Goal: Task Accomplishment & Management: Manage account settings

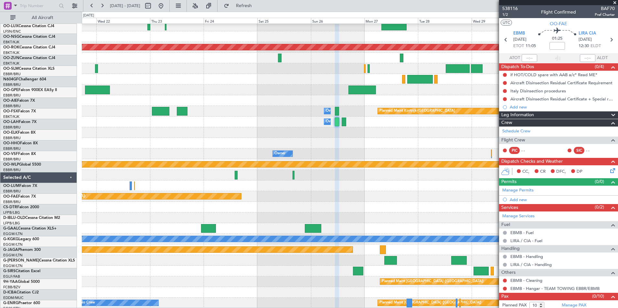
scroll to position [120, 0]
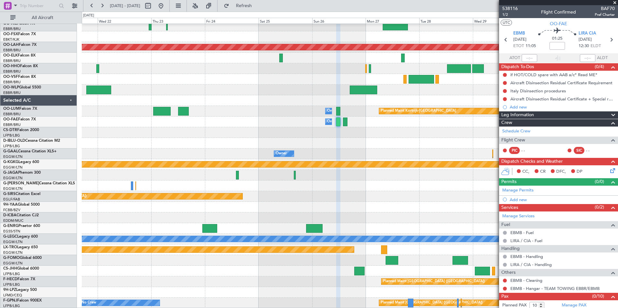
click at [320, 107] on div "Planned Maint Nurnberg No Crew [GEOGRAPHIC_DATA] (Brussels National) No Crew [G…" at bounding box center [350, 105] width 536 height 405
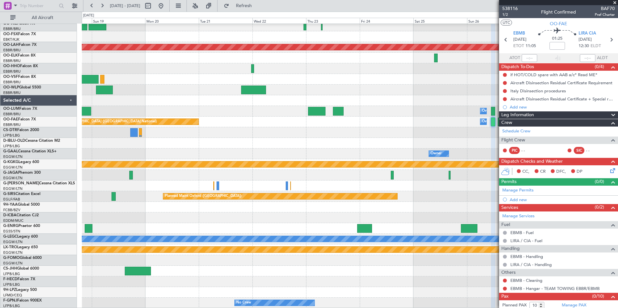
click at [429, 196] on div "Planned Maint Nurnberg No Crew [GEOGRAPHIC_DATA] (Brussels National) No Crew [G…" at bounding box center [350, 105] width 536 height 405
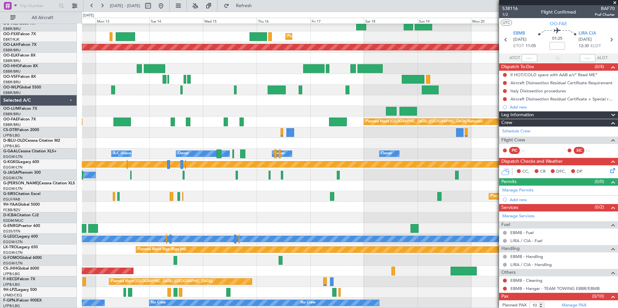
click at [556, 195] on fb-app "[DATE] - [DATE] Refresh Quick Links All Aircraft Planned Maint Nurnberg No Crew…" at bounding box center [309, 156] width 618 height 303
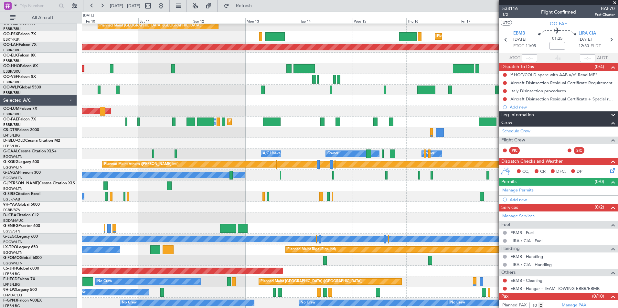
click at [502, 172] on fb-app "[DATE] - [DATE] Refresh Quick Links All Aircraft No Crew [GEOGRAPHIC_DATA] (Bru…" at bounding box center [309, 156] width 618 height 303
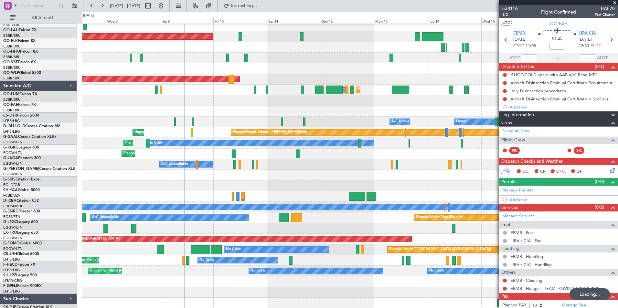
scroll to position [152, 0]
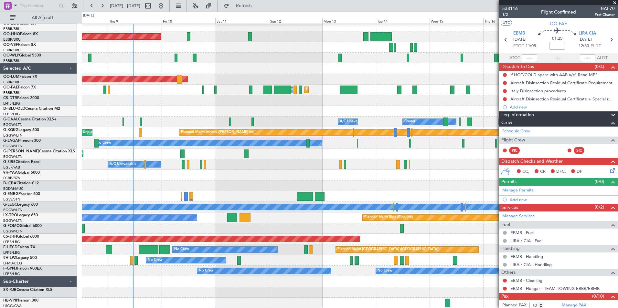
click at [391, 229] on div "Planned Maint [PERSON_NAME]-[GEOGRAPHIC_DATA][PERSON_NAME] ([GEOGRAPHIC_DATA][P…" at bounding box center [350, 89] width 536 height 437
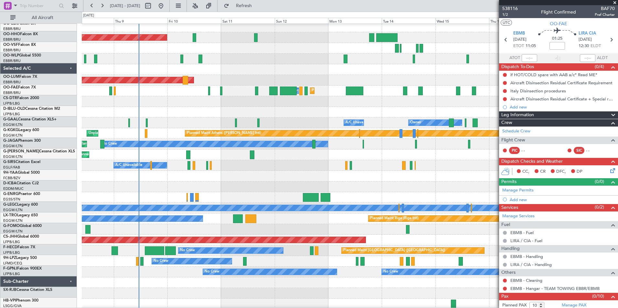
scroll to position [151, 0]
click at [297, 178] on div at bounding box center [350, 176] width 536 height 11
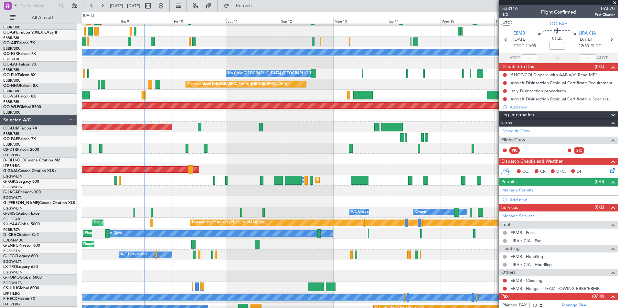
scroll to position [60, 0]
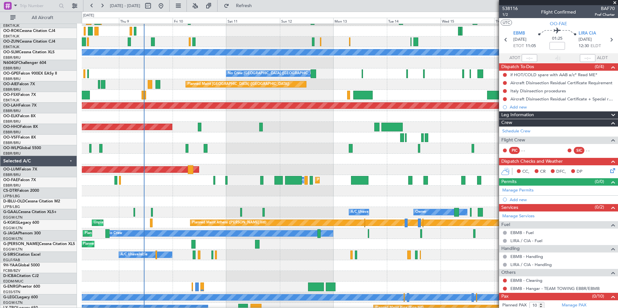
click at [300, 269] on div at bounding box center [350, 265] width 536 height 11
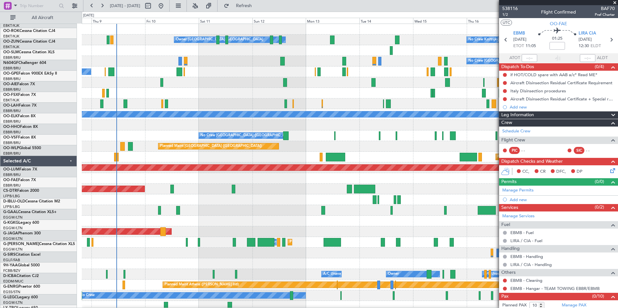
click at [298, 211] on div "No Crew Kortrijk-[GEOGRAPHIC_DATA] Owner [GEOGRAPHIC_DATA]-[GEOGRAPHIC_DATA] No…" at bounding box center [350, 242] width 536 height 437
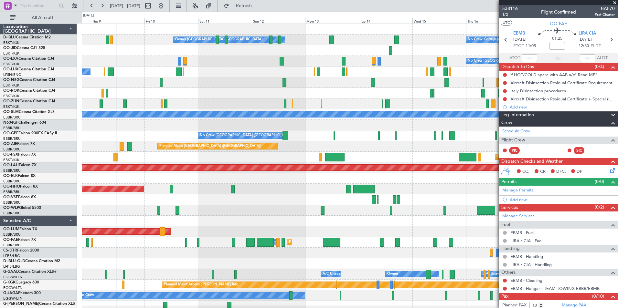
click at [297, 197] on div at bounding box center [350, 199] width 536 height 11
click at [418, 191] on div "Planned Maint Geneva (Cointrin)" at bounding box center [350, 189] width 536 height 11
click at [217, 207] on div "No Crew Kortrijk-[GEOGRAPHIC_DATA] Owner [GEOGRAPHIC_DATA]-[GEOGRAPHIC_DATA] No…" at bounding box center [350, 242] width 536 height 437
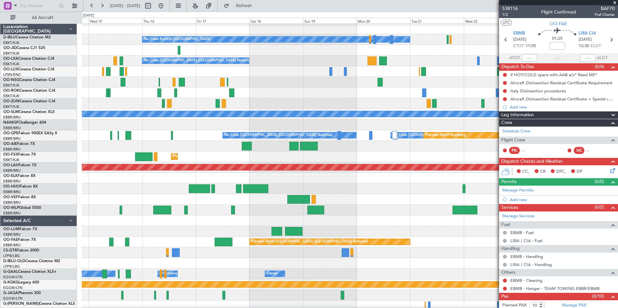
click at [328, 187] on div at bounding box center [350, 188] width 536 height 11
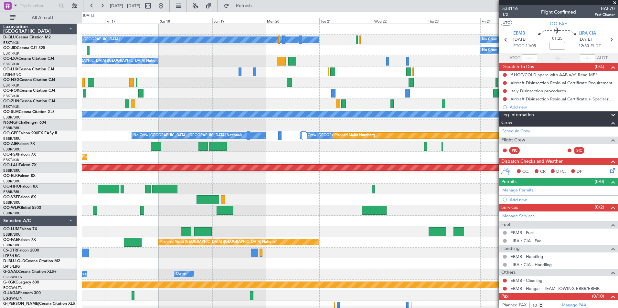
click at [282, 198] on div "No Crew Kortrijk-[GEOGRAPHIC_DATA] No Crew No Crew No Crew [GEOGRAPHIC_DATA] (B…" at bounding box center [350, 242] width 536 height 437
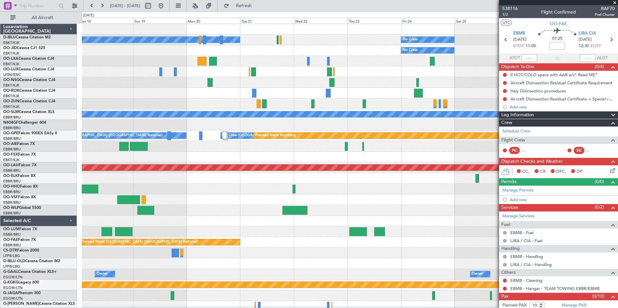
click at [237, 201] on div "No Crew Kortrijk-[GEOGRAPHIC_DATA] No Crew No Crew No Crew [GEOGRAPHIC_DATA] (B…" at bounding box center [350, 242] width 536 height 437
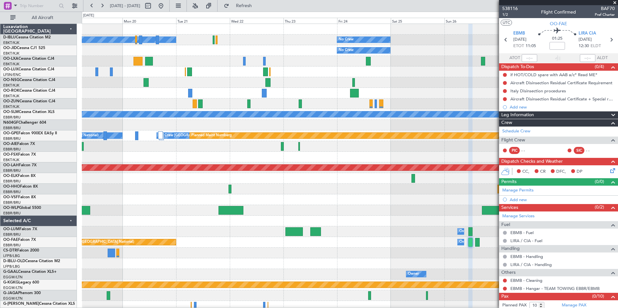
click at [299, 194] on div at bounding box center [350, 189] width 536 height 11
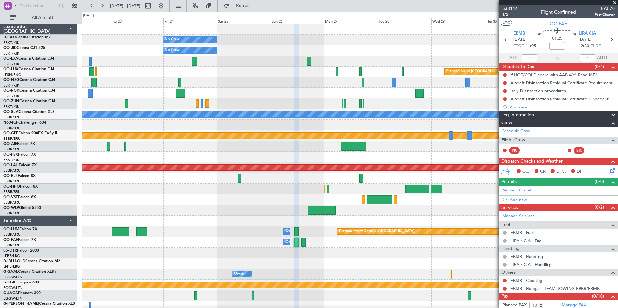
click at [191, 222] on div "No Crew No Crew Kortrijk-[GEOGRAPHIC_DATA] No Crew Planned Maint [GEOGRAPHIC_DA…" at bounding box center [350, 242] width 536 height 437
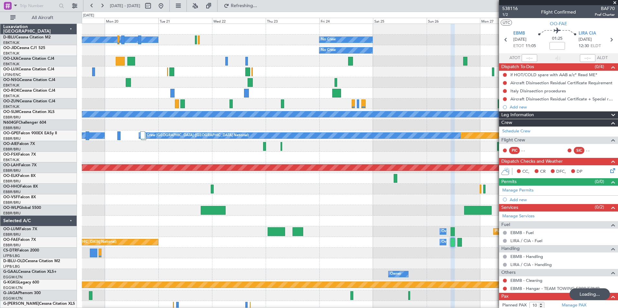
click at [434, 103] on div "No Crew No Crew Kortrijk-[GEOGRAPHIC_DATA] No Crew No Crew [GEOGRAPHIC_DATA] (B…" at bounding box center [350, 226] width 536 height 405
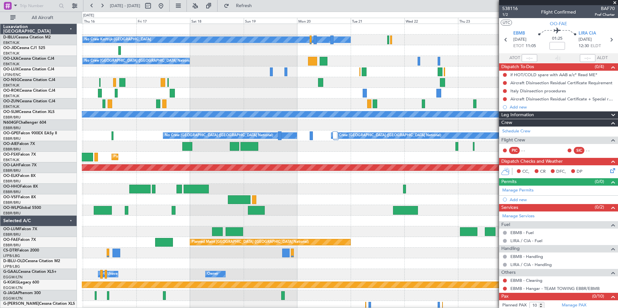
click at [453, 118] on div "No Crew No Crew Kortrijk-[GEOGRAPHIC_DATA] No Crew No Crew [GEOGRAPHIC_DATA] (B…" at bounding box center [350, 226] width 536 height 405
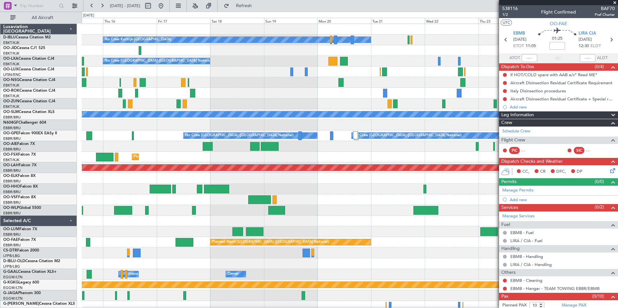
click at [318, 93] on div at bounding box center [350, 93] width 536 height 11
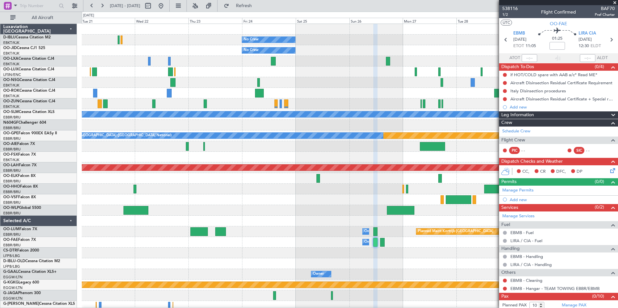
click at [260, 190] on div "No Crew No Crew Kortrijk-[GEOGRAPHIC_DATA] No Crew Planned Maint [GEOGRAPHIC_DA…" at bounding box center [350, 242] width 536 height 437
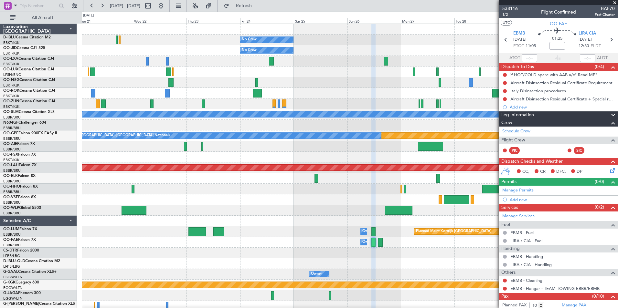
click at [270, 196] on div at bounding box center [350, 199] width 536 height 11
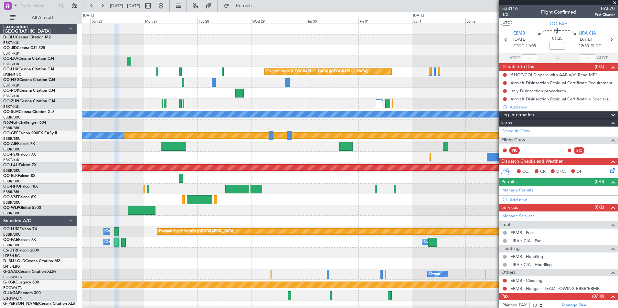
click at [226, 214] on div "No Crew Planned Maint [GEOGRAPHIC_DATA] ([GEOGRAPHIC_DATA]) No Crew Planned Mai…" at bounding box center [350, 226] width 536 height 405
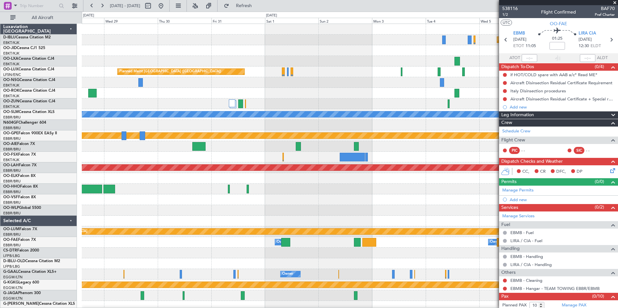
click at [208, 205] on div at bounding box center [350, 199] width 536 height 11
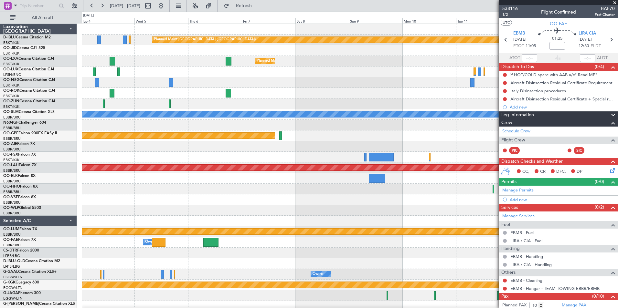
click at [74, 196] on div "Planned Maint [GEOGRAPHIC_DATA] ([GEOGRAPHIC_DATA]) Planned Maint [GEOGRAPHIC_D…" at bounding box center [309, 160] width 618 height 297
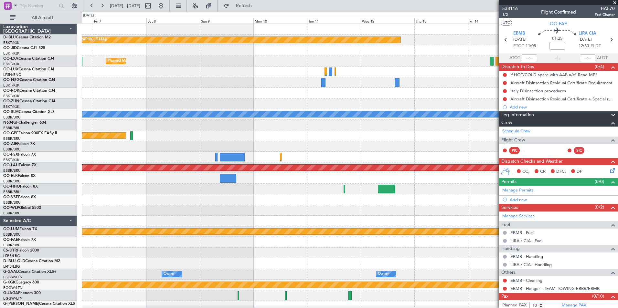
click at [0, 210] on html "[DATE] - [DATE] Refresh Quick Links All Aircraft Planned Maint [GEOGRAPHIC_DATA…" at bounding box center [309, 154] width 618 height 308
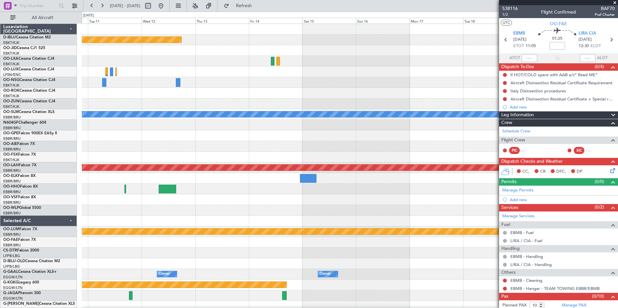
click at [0, 209] on html "[DATE] - [DATE] Refresh Quick Links All Aircraft Planned Maint [GEOGRAPHIC_DATA…" at bounding box center [309, 154] width 618 height 308
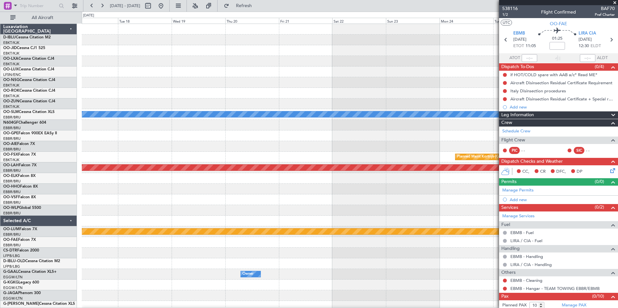
click at [0, 214] on html "[DATE] - [DATE] Refresh Quick Links All Aircraft A/C Unavailable [GEOGRAPHIC_DA…" at bounding box center [309, 154] width 618 height 308
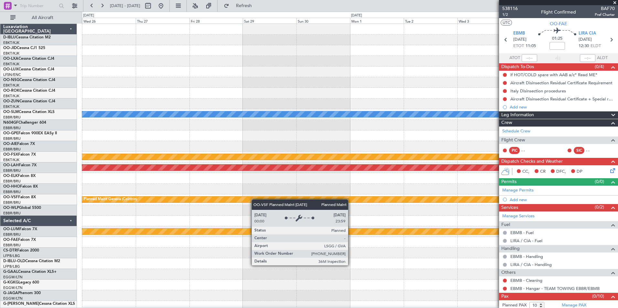
click at [0, 214] on html "[DATE] - [DATE] Refresh Quick Links All Aircraft A/C Unavailable [GEOGRAPHIC_DA…" at bounding box center [309, 154] width 618 height 308
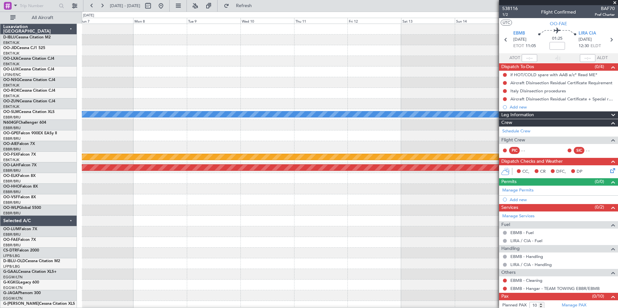
click at [2, 219] on div "A/C Unavailable [GEOGRAPHIC_DATA] Planned Maint [GEOGRAPHIC_DATA]-[GEOGRAPHIC_D…" at bounding box center [309, 160] width 618 height 297
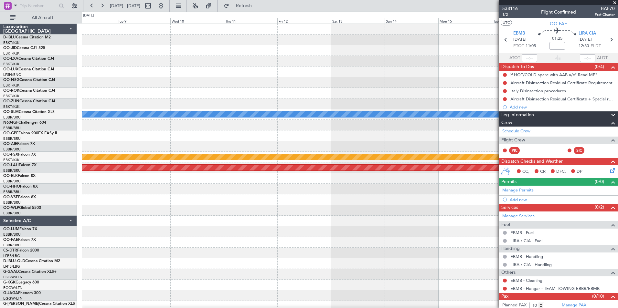
click at [89, 236] on div "A/C Unavailable [GEOGRAPHIC_DATA] Planned Maint [GEOGRAPHIC_DATA]-[GEOGRAPHIC_D…" at bounding box center [350, 242] width 536 height 437
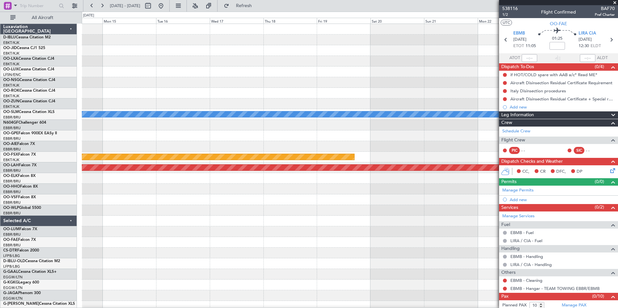
click at [133, 226] on div "A/C Unavailable [GEOGRAPHIC_DATA] Planned Maint [GEOGRAPHIC_DATA]-[GEOGRAPHIC_D…" at bounding box center [350, 242] width 536 height 437
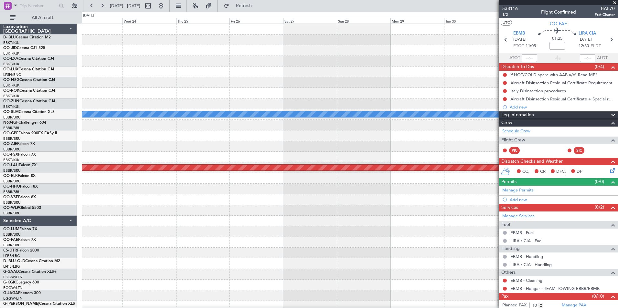
click at [94, 232] on div "A/C Unavailable [GEOGRAPHIC_DATA] Planned [GEOGRAPHIC_DATA][PERSON_NAME]-[GEOGR…" at bounding box center [350, 242] width 536 height 437
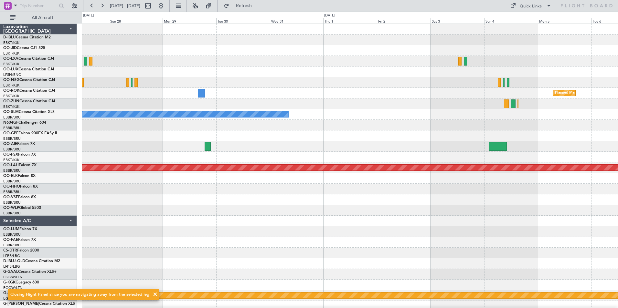
click at [189, 221] on div at bounding box center [350, 221] width 536 height 11
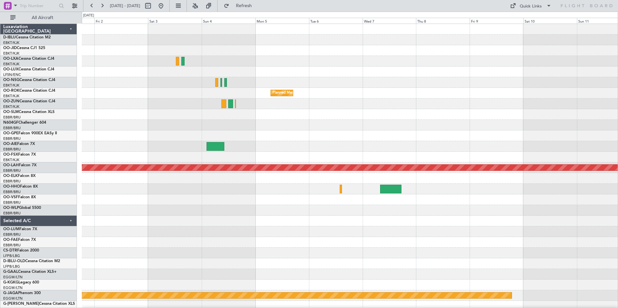
click at [28, 147] on div "Planned Maint Kortrijk-[GEOGRAPHIC_DATA] A/C Unavailable [GEOGRAPHIC_DATA] Plan…" at bounding box center [309, 160] width 618 height 297
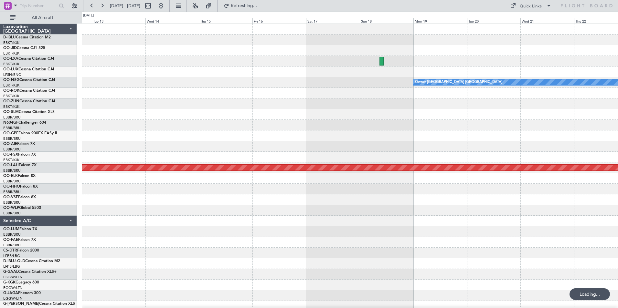
click at [0, 134] on html "[DATE] - [DATE] Refreshing... Quick Links All Aircraft Owner [GEOGRAPHIC_DATA]-…" at bounding box center [309, 154] width 618 height 308
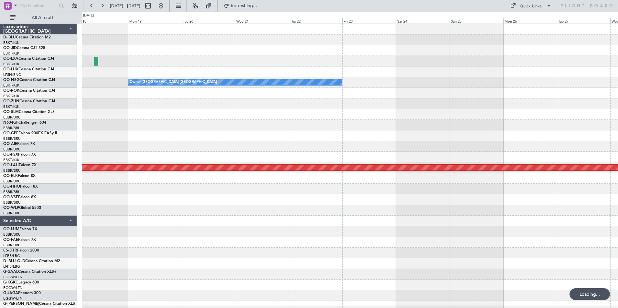
click at [90, 143] on div "Owner [GEOGRAPHIC_DATA]-[GEOGRAPHIC_DATA] Planned [GEOGRAPHIC_DATA][PERSON_NAME…" at bounding box center [350, 237] width 536 height 426
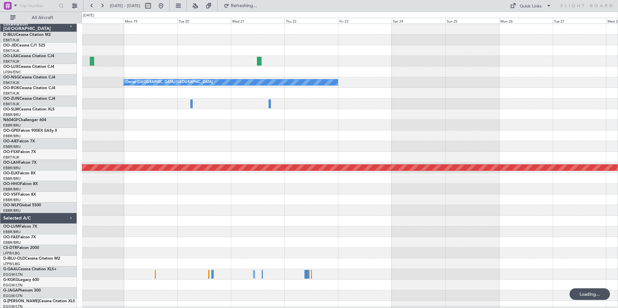
click at [564, 141] on div at bounding box center [350, 146] width 536 height 11
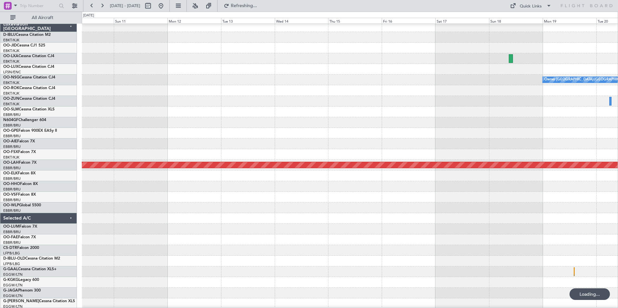
scroll to position [0, 0]
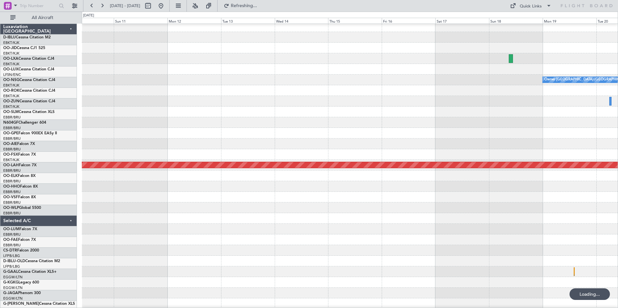
click at [617, 160] on html "[DATE] - [DATE] Refreshing... Quick Links All Aircraft Owner [GEOGRAPHIC_DATA]-…" at bounding box center [309, 154] width 618 height 308
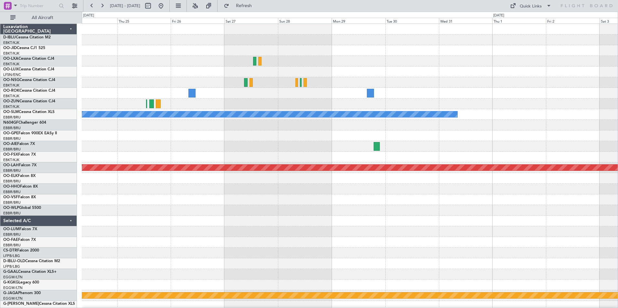
click at [617, 160] on div "Planned Maint Kortrijk-[GEOGRAPHIC_DATA] A/C Unavailable [GEOGRAPHIC_DATA] Plan…" at bounding box center [350, 237] width 536 height 426
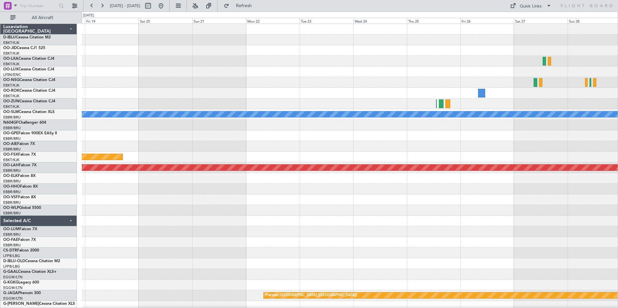
click at [489, 152] on div "Planned Maint Kortrijk-[GEOGRAPHIC_DATA]" at bounding box center [350, 157] width 536 height 11
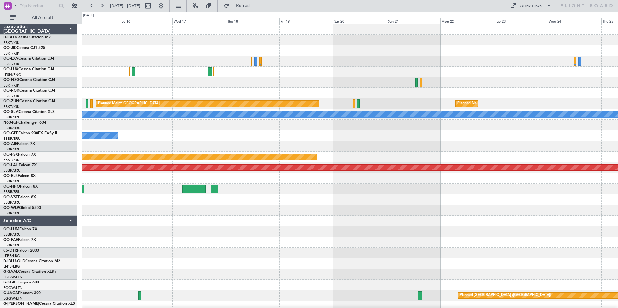
click at [483, 151] on div "Planned Maint Kortrijk-[GEOGRAPHIC_DATA] Planned Maint [GEOGRAPHIC_DATA] A/C Un…" at bounding box center [350, 226] width 536 height 405
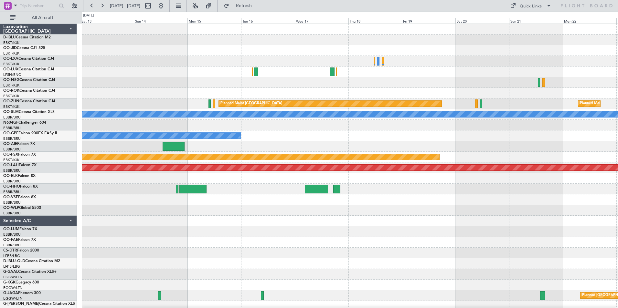
click at [489, 154] on div "Planned Maint Kortrijk-[GEOGRAPHIC_DATA] Planned Maint [GEOGRAPHIC_DATA] A/C Un…" at bounding box center [350, 226] width 536 height 405
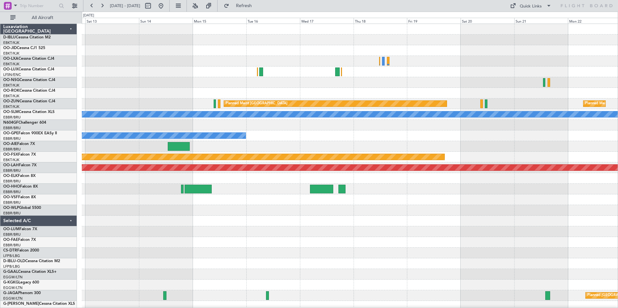
click at [415, 141] on div "No Crew [GEOGRAPHIC_DATA] ([GEOGRAPHIC_DATA] National)" at bounding box center [350, 136] width 536 height 11
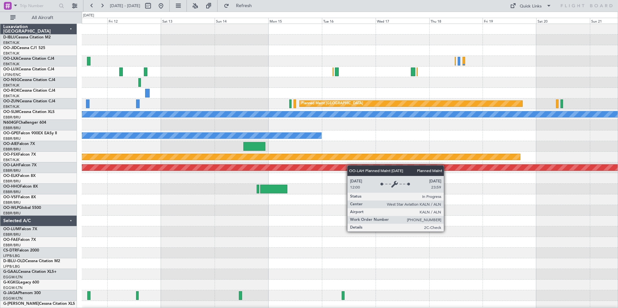
click at [353, 166] on div "Planned Maint [GEOGRAPHIC_DATA] Planned Maint [GEOGRAPHIC_DATA]-[GEOGRAPHIC_DAT…" at bounding box center [350, 226] width 536 height 405
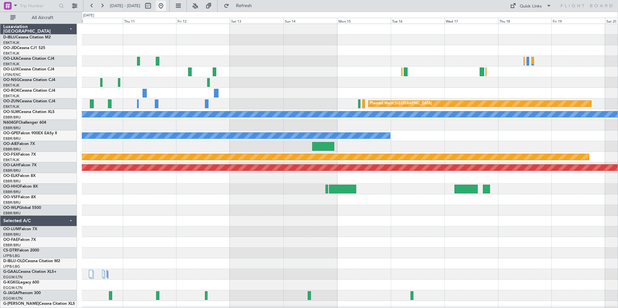
click at [166, 6] on button at bounding box center [161, 6] width 10 height 10
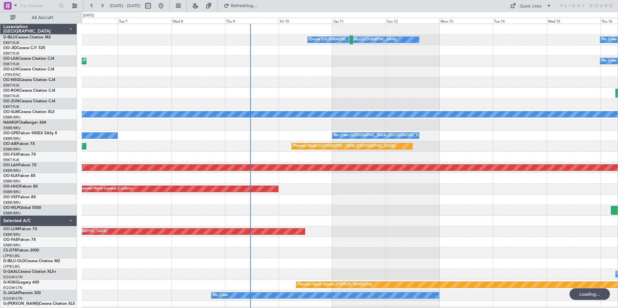
click at [363, 212] on div "Owner [GEOGRAPHIC_DATA]-[GEOGRAPHIC_DATA] No Crew Kortrijk-[GEOGRAPHIC_DATA] Pl…" at bounding box center [350, 226] width 536 height 405
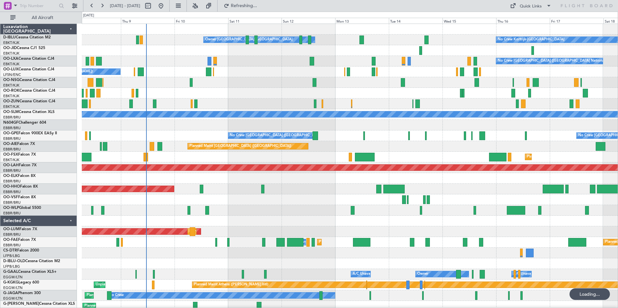
click at [364, 211] on div "No Crew Kortrijk-[GEOGRAPHIC_DATA] Owner [GEOGRAPHIC_DATA]-[GEOGRAPHIC_DATA] No…" at bounding box center [350, 237] width 536 height 426
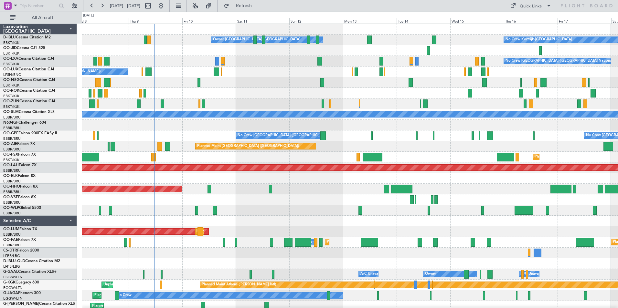
click at [501, 202] on div "No Crew Kortrijk-[GEOGRAPHIC_DATA] Owner [GEOGRAPHIC_DATA]-[GEOGRAPHIC_DATA] No…" at bounding box center [350, 242] width 536 height 437
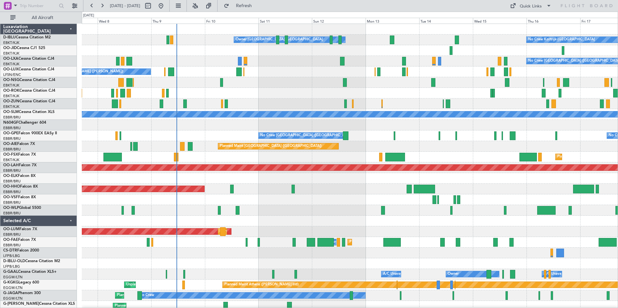
click at [360, 224] on div "No Crew Kortrijk-[GEOGRAPHIC_DATA] Owner [GEOGRAPHIC_DATA]-[GEOGRAPHIC_DATA] No…" at bounding box center [350, 242] width 536 height 437
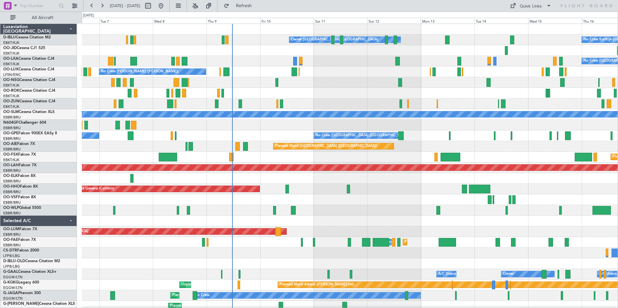
click at [347, 22] on div "Owner [GEOGRAPHIC_DATA]-[GEOGRAPHIC_DATA] No Crew Kortrijk-[GEOGRAPHIC_DATA] No…" at bounding box center [309, 160] width 618 height 297
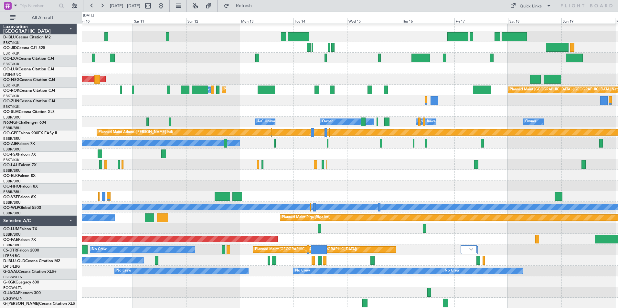
scroll to position [152, 0]
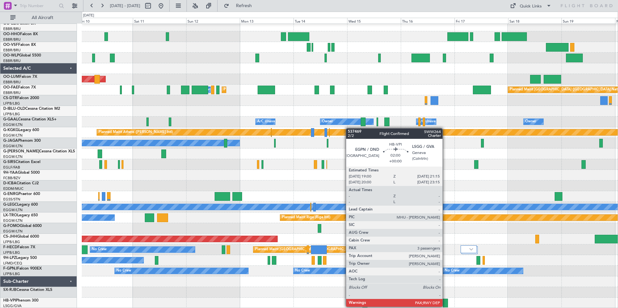
click at [445, 306] on div at bounding box center [445, 303] width 5 height 9
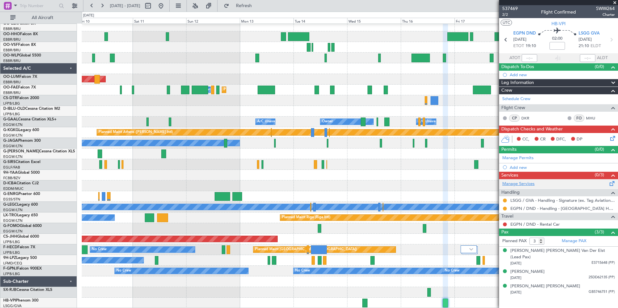
click at [526, 182] on link "Manage Services" at bounding box center [518, 184] width 32 height 6
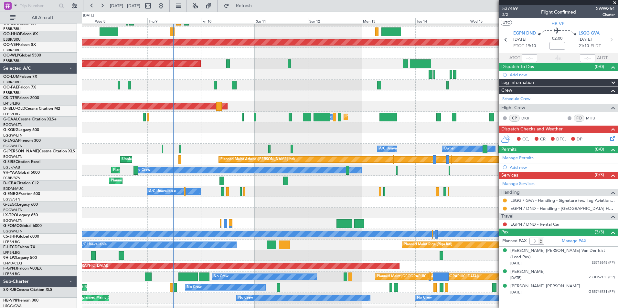
click at [367, 196] on div "A/C Unavailable" at bounding box center [350, 191] width 536 height 11
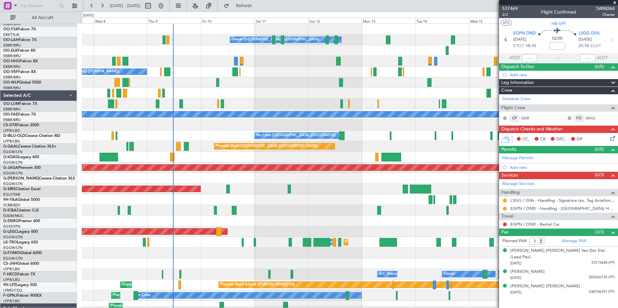
scroll to position [0, 0]
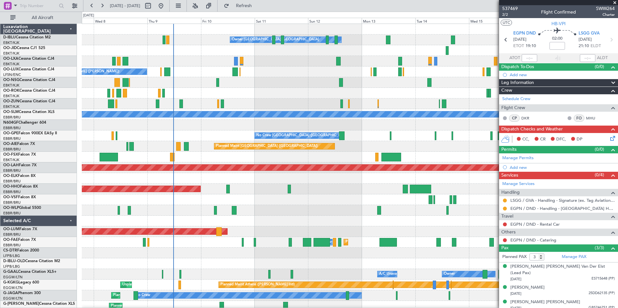
click at [215, 0] on html "[DATE] - [DATE] Refresh Quick Links All Aircraft Owner [GEOGRAPHIC_DATA]-[GEOGR…" at bounding box center [309, 154] width 618 height 308
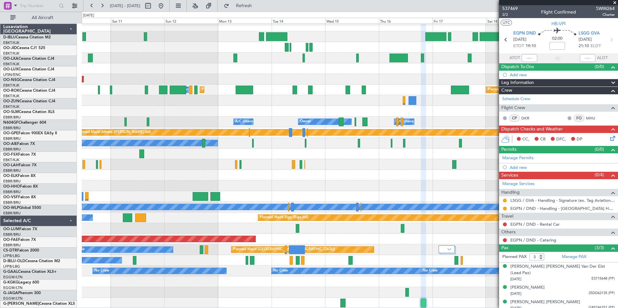
scroll to position [152, 0]
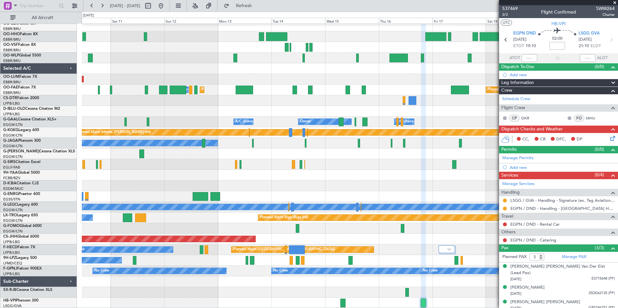
click at [347, 178] on div at bounding box center [350, 175] width 536 height 11
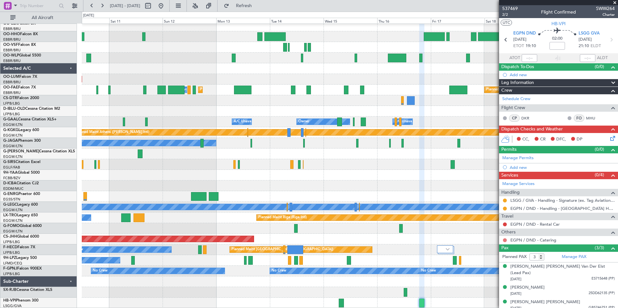
click at [503, 240] on button at bounding box center [505, 240] width 4 height 4
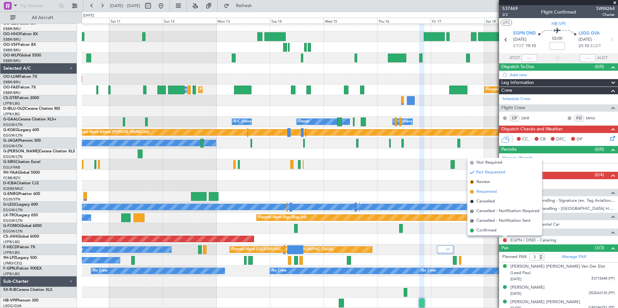
click at [480, 188] on li "Requested" at bounding box center [504, 192] width 75 height 10
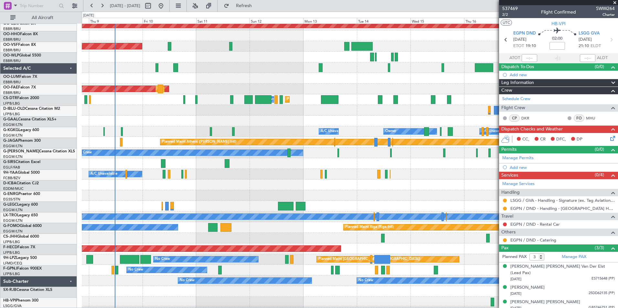
click at [353, 186] on div at bounding box center [350, 185] width 536 height 11
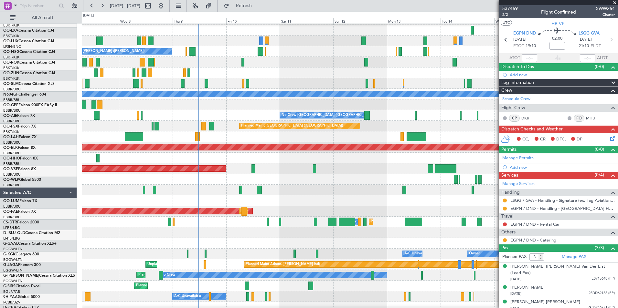
scroll to position [20, 0]
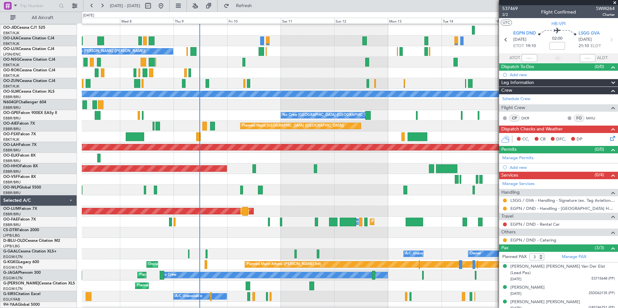
click at [302, 308] on html "[DATE] - [DATE] Refresh Quick Links All Aircraft Owner [GEOGRAPHIC_DATA]-[GEOGR…" at bounding box center [309, 154] width 618 height 308
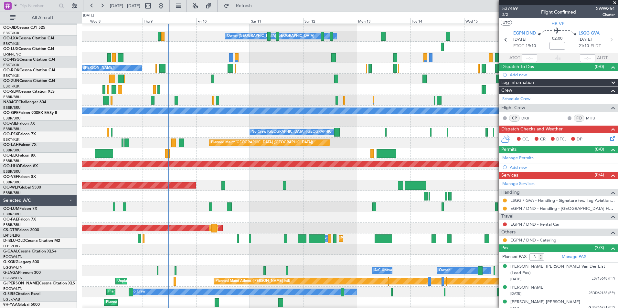
scroll to position [0, 0]
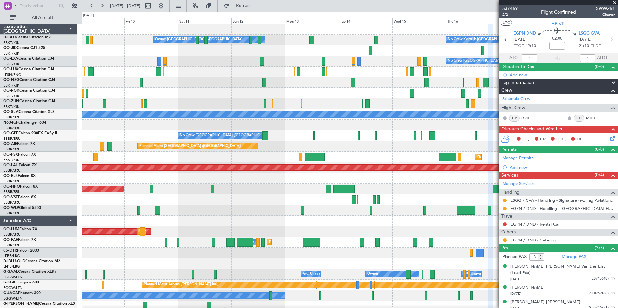
click at [207, 246] on div "Owner [GEOGRAPHIC_DATA]-[GEOGRAPHIC_DATA] No Crew Kortrijk-[GEOGRAPHIC_DATA] No…" at bounding box center [350, 242] width 536 height 437
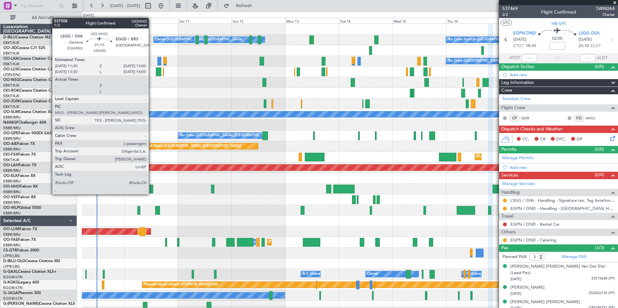
click at [152, 188] on div at bounding box center [152, 189] width 4 height 9
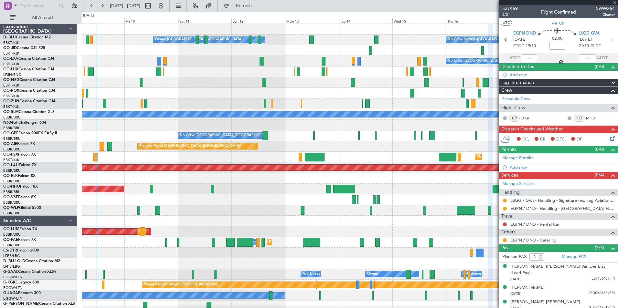
type input "2"
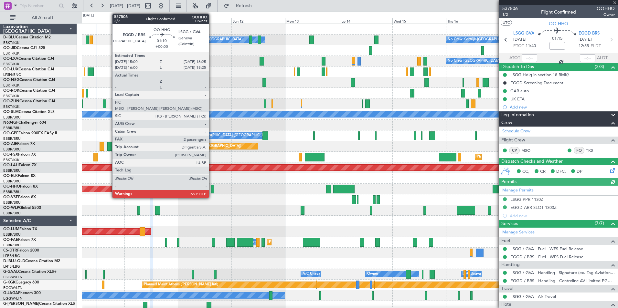
click at [212, 188] on div at bounding box center [212, 189] width 3 height 9
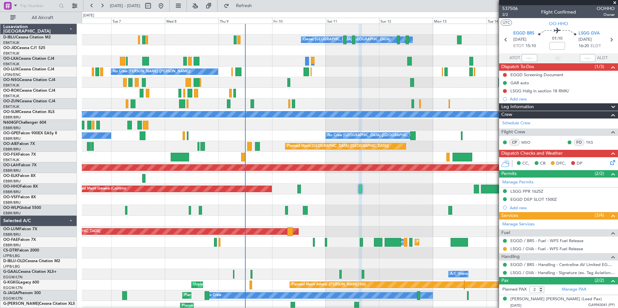
click at [413, 131] on div "No Crew Kortrijk-[GEOGRAPHIC_DATA] Owner [GEOGRAPHIC_DATA]-[GEOGRAPHIC_DATA] No…" at bounding box center [350, 242] width 536 height 437
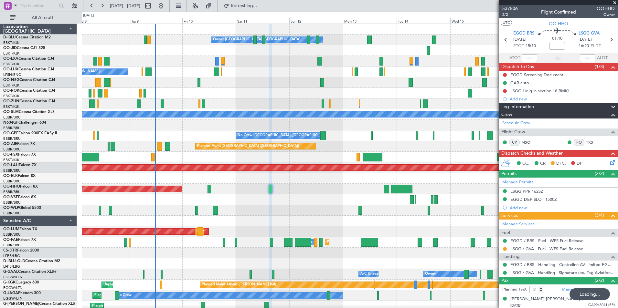
click at [89, 208] on div "Owner [GEOGRAPHIC_DATA]-[GEOGRAPHIC_DATA] No Crew Kortrijk-[GEOGRAPHIC_DATA] No…" at bounding box center [350, 226] width 536 height 405
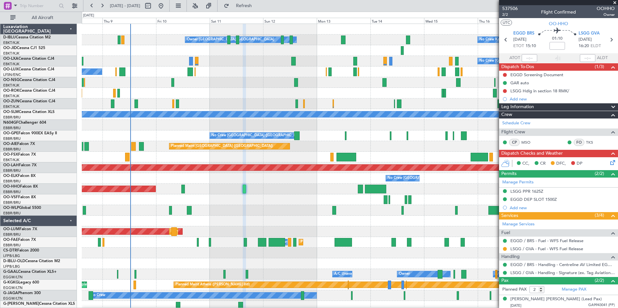
click at [438, 188] on div "Planned Maint Geneva (Cointrin)" at bounding box center [350, 189] width 536 height 11
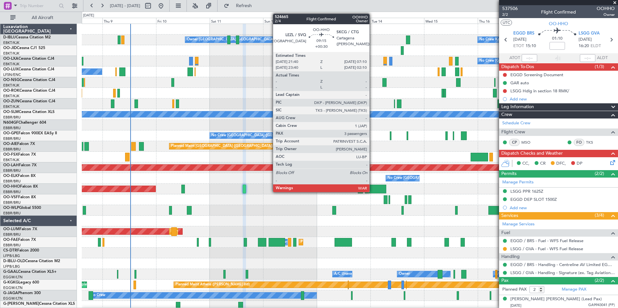
click at [372, 189] on div at bounding box center [375, 189] width 21 height 9
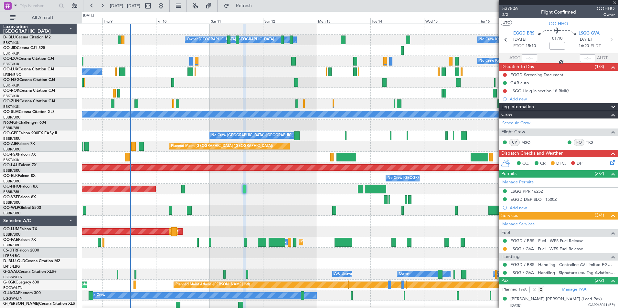
type input "+00:30"
type input "3"
